Goal: Find specific page/section: Find specific page/section

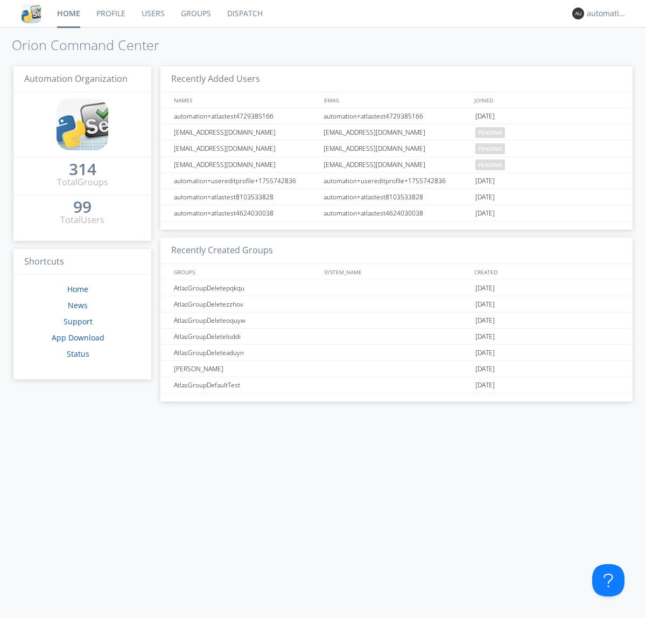
click at [244, 13] on link "Dispatch" at bounding box center [245, 13] width 52 height 27
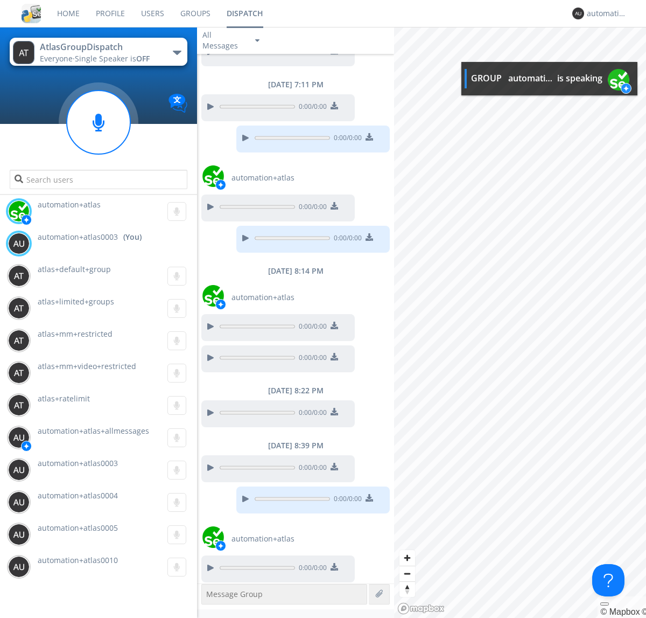
scroll to position [574, 0]
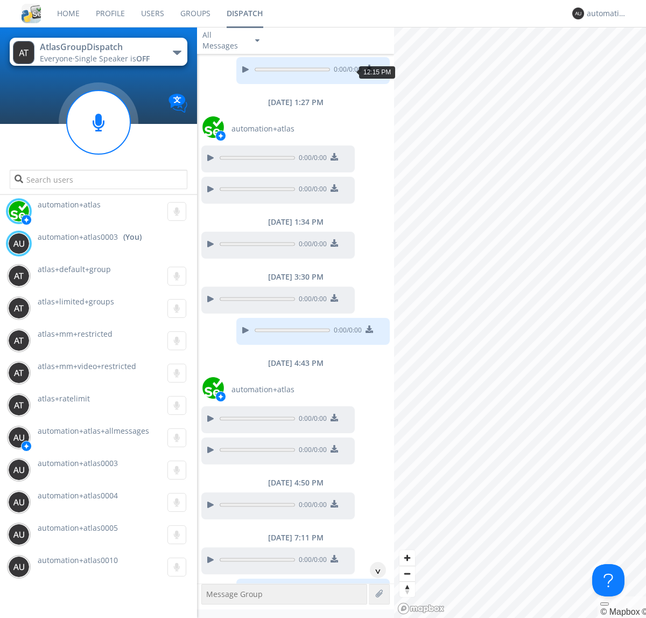
scroll to position [53, 0]
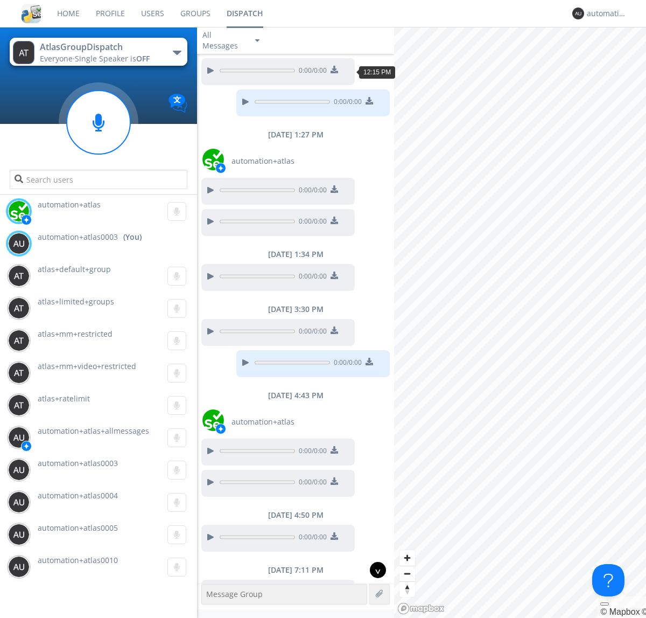
click at [374, 570] on div "^" at bounding box center [378, 570] width 16 height 16
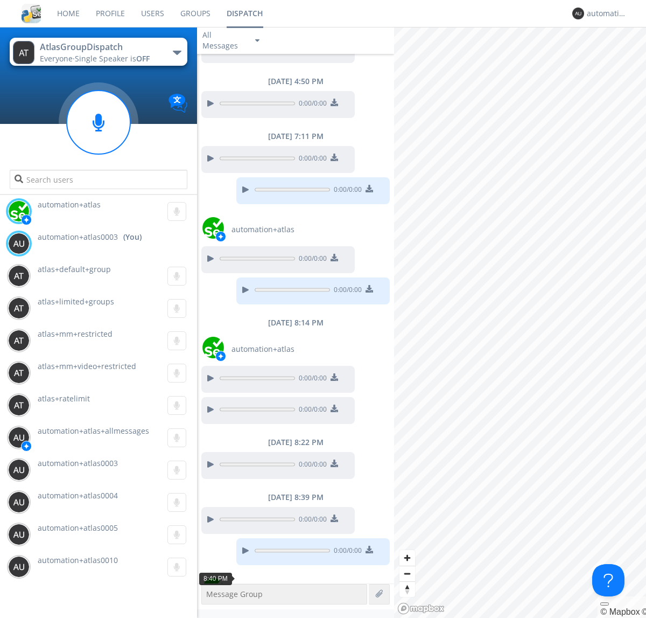
scroll to position [541, 0]
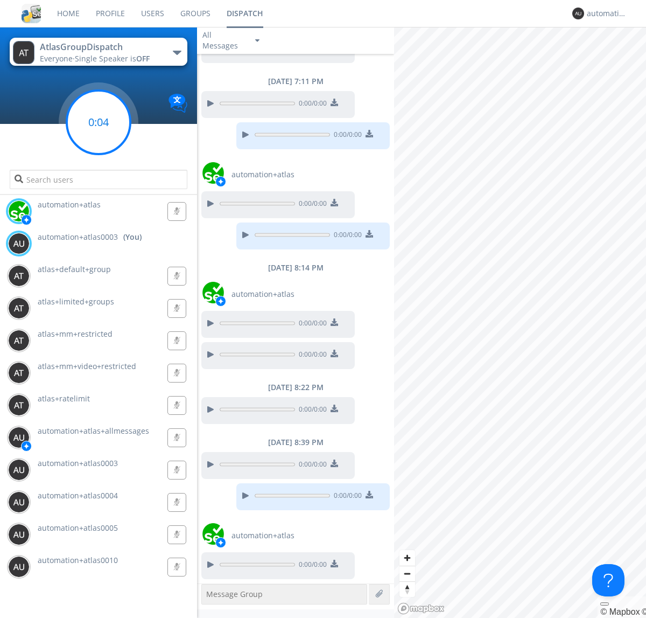
click at [99, 122] on g at bounding box center [99, 123] width 64 height 64
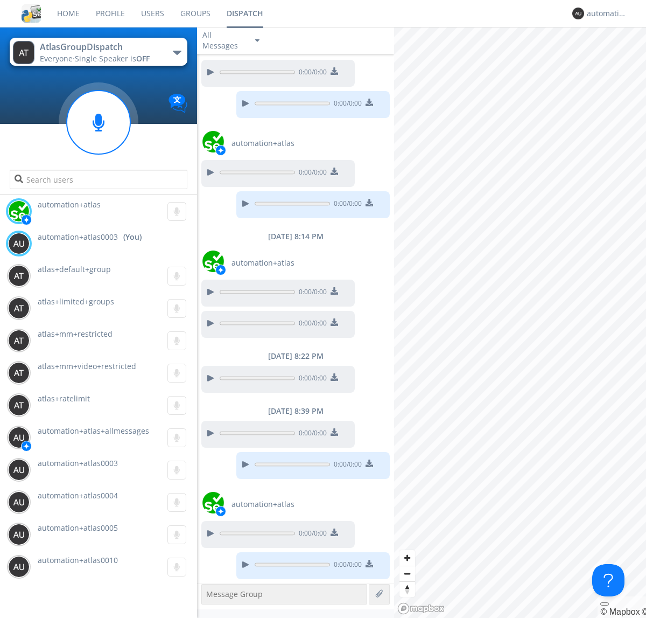
click at [177, 52] on div "button" at bounding box center [177, 53] width 9 height 4
click at [0, 0] on span "AtlasGroupDispatch2" at bounding box center [0, 0] width 0 height 0
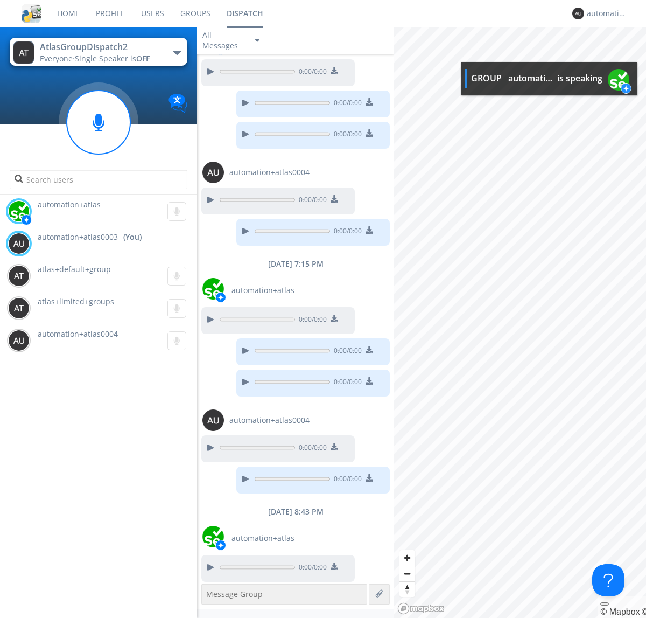
scroll to position [302, 0]
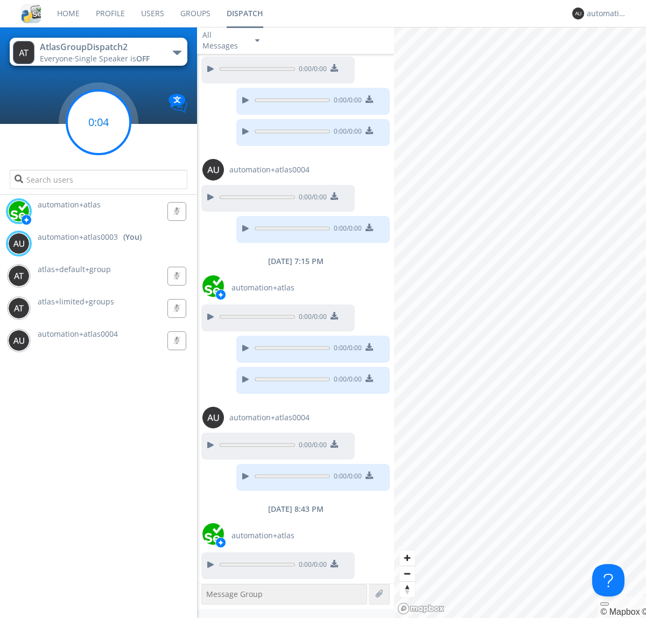
click at [99, 122] on g at bounding box center [99, 123] width 64 height 64
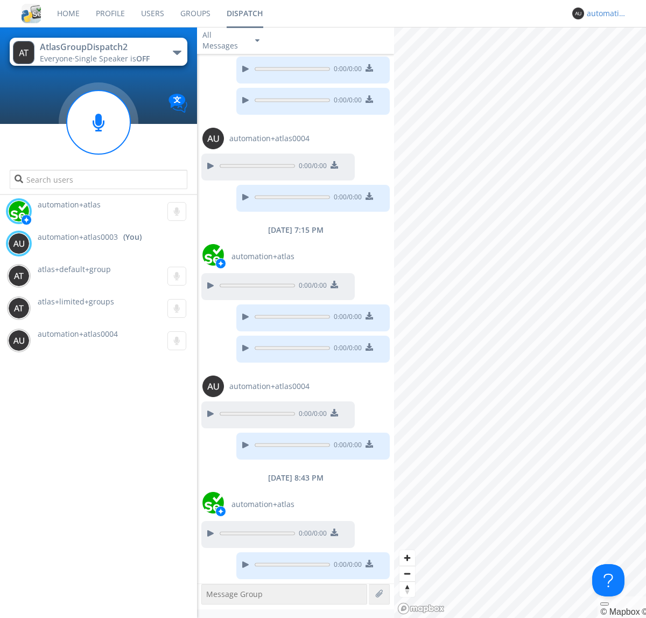
click at [604, 13] on div "automation+atlas0003" at bounding box center [607, 13] width 40 height 11
